Goal: Task Accomplishment & Management: Manage account settings

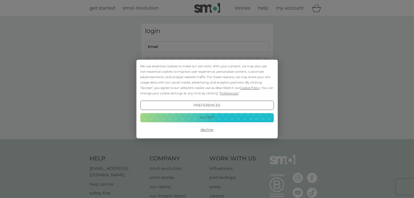
click at [221, 117] on button "Accept" at bounding box center [207, 117] width 134 height 9
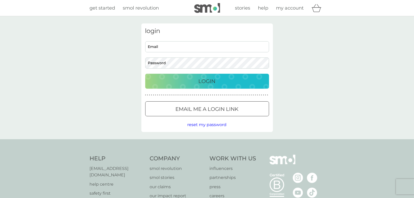
click at [194, 44] on input "Email" at bounding box center [207, 46] width 124 height 11
type input "vanessa.woods@motorvogue.co.uk"
click at [215, 124] on span "reset my password" at bounding box center [207, 124] width 39 height 5
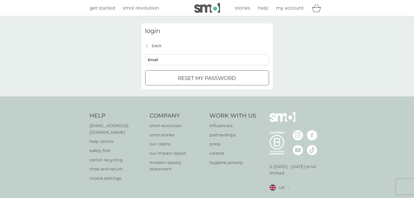
click at [191, 61] on input "Email" at bounding box center [207, 59] width 124 height 11
type input "[PERSON_NAME][EMAIL_ADDRESS][PERSON_NAME][DOMAIN_NAME]"
click at [193, 80] on p "reset my password" at bounding box center [207, 78] width 58 height 8
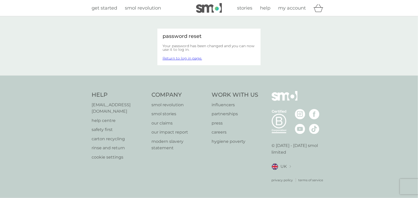
click at [192, 57] on link "Return to log in page." at bounding box center [182, 58] width 39 height 5
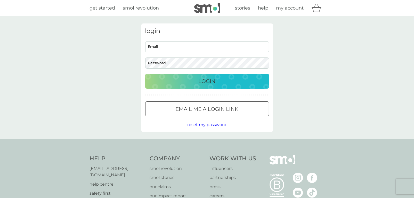
click at [188, 47] on input "Email" at bounding box center [207, 46] width 124 height 11
type input "[PERSON_NAME][EMAIL_ADDRESS][PERSON_NAME][DOMAIN_NAME]"
click at [145, 74] on button "Login" at bounding box center [207, 81] width 124 height 15
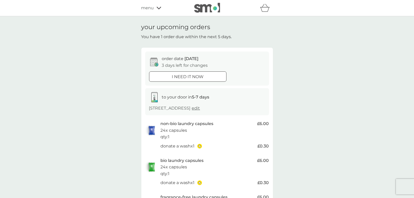
click at [159, 11] on div "menu" at bounding box center [163, 8] width 44 height 7
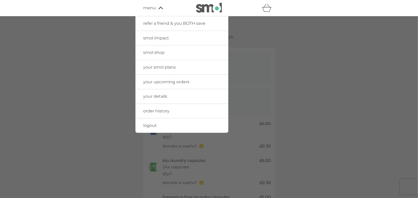
click at [158, 80] on span "your upcoming orders" at bounding box center [166, 81] width 46 height 5
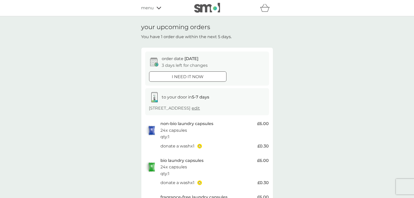
click at [150, 9] on span "menu" at bounding box center [147, 8] width 13 height 7
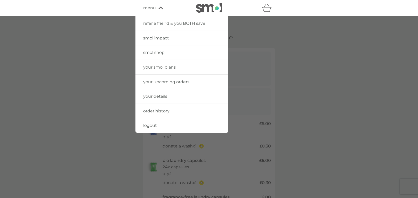
click at [163, 64] on link "your smol plans" at bounding box center [181, 67] width 93 height 14
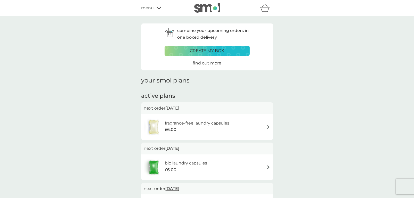
click at [180, 108] on span "13 Oct 2025" at bounding box center [173, 108] width 14 height 10
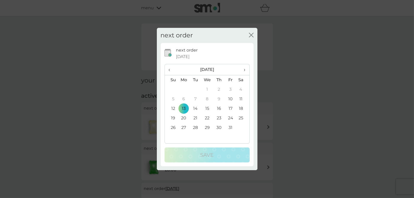
click at [246, 69] on th "›" at bounding box center [242, 69] width 13 height 11
click at [245, 70] on span "›" at bounding box center [242, 69] width 5 height 11
click at [219, 90] on td "1" at bounding box center [219, 90] width 12 height 10
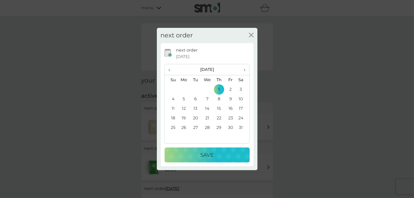
click at [223, 152] on div "Save" at bounding box center [207, 155] width 75 height 8
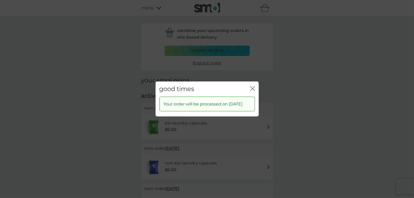
click at [253, 88] on icon "close" at bounding box center [254, 89] width 2 height 4
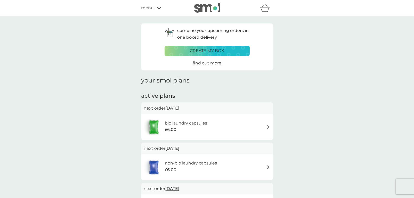
click at [175, 108] on span "13 Oct 2025" at bounding box center [173, 108] width 14 height 10
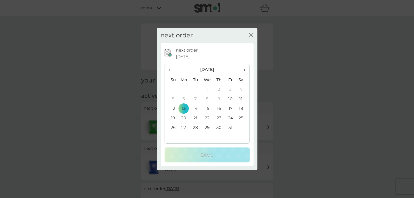
click at [242, 70] on span "›" at bounding box center [242, 69] width 5 height 11
click at [244, 70] on span "›" at bounding box center [242, 69] width 5 height 11
click at [218, 89] on td "1" at bounding box center [219, 90] width 12 height 10
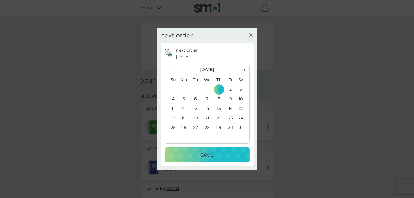
click at [210, 155] on p "Save" at bounding box center [206, 155] width 13 height 8
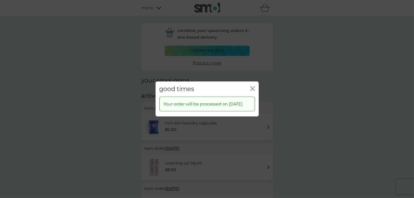
click at [254, 87] on icon "close" at bounding box center [254, 89] width 2 height 4
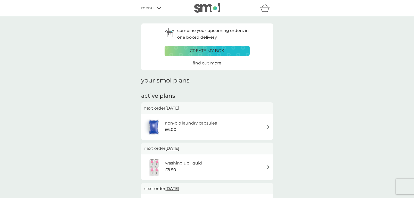
click at [176, 108] on span "13 Oct 2025" at bounding box center [173, 108] width 14 height 10
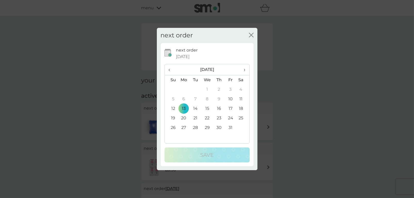
click at [245, 71] on span "›" at bounding box center [242, 69] width 5 height 11
click at [220, 90] on td "1" at bounding box center [219, 90] width 12 height 10
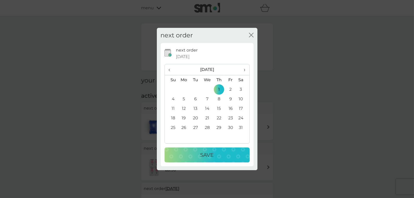
click at [221, 154] on div "Save" at bounding box center [207, 155] width 75 height 8
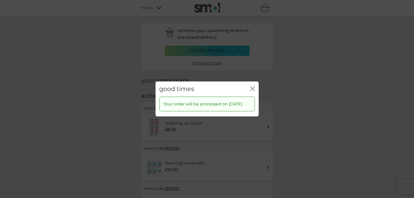
click at [254, 90] on icon "close" at bounding box center [252, 88] width 5 height 5
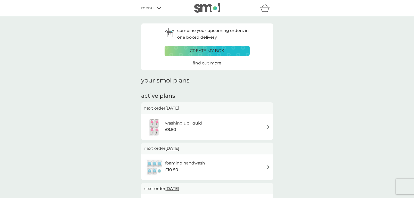
click at [180, 109] on span "1 Dec 2025" at bounding box center [173, 108] width 14 height 10
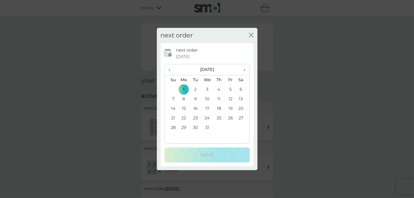
click at [245, 71] on th "›" at bounding box center [242, 69] width 13 height 11
click at [221, 88] on td "1" at bounding box center [219, 90] width 12 height 10
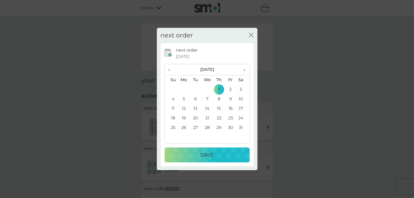
click at [226, 156] on div "Save" at bounding box center [207, 155] width 75 height 8
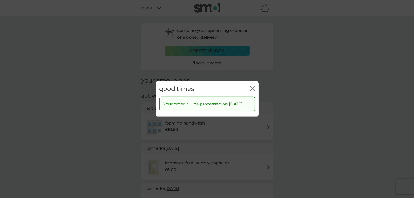
click at [252, 87] on icon "close" at bounding box center [252, 88] width 5 height 5
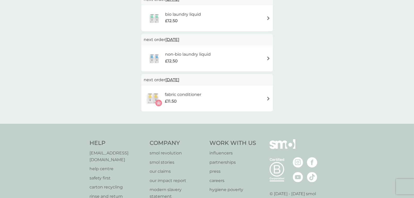
scroll to position [335, 0]
